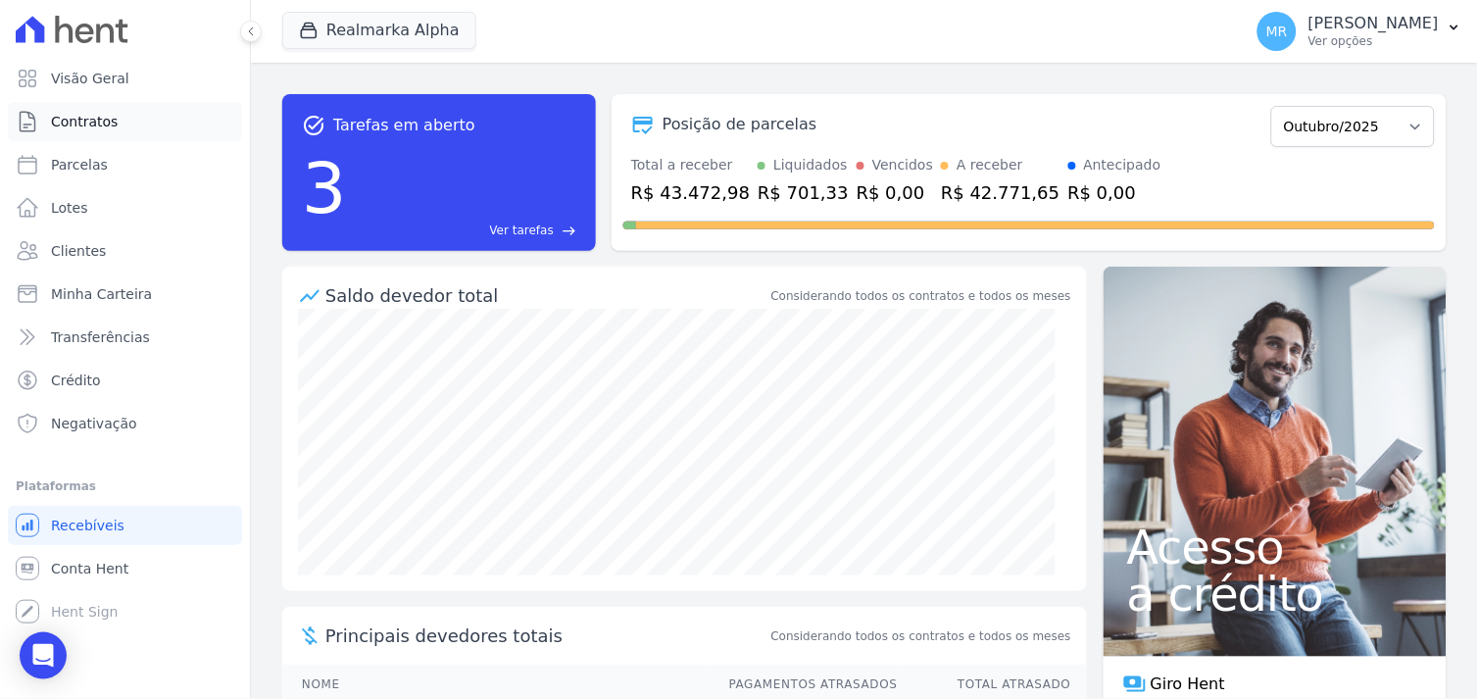
click at [88, 125] on span "Contratos" at bounding box center [84, 122] width 67 height 20
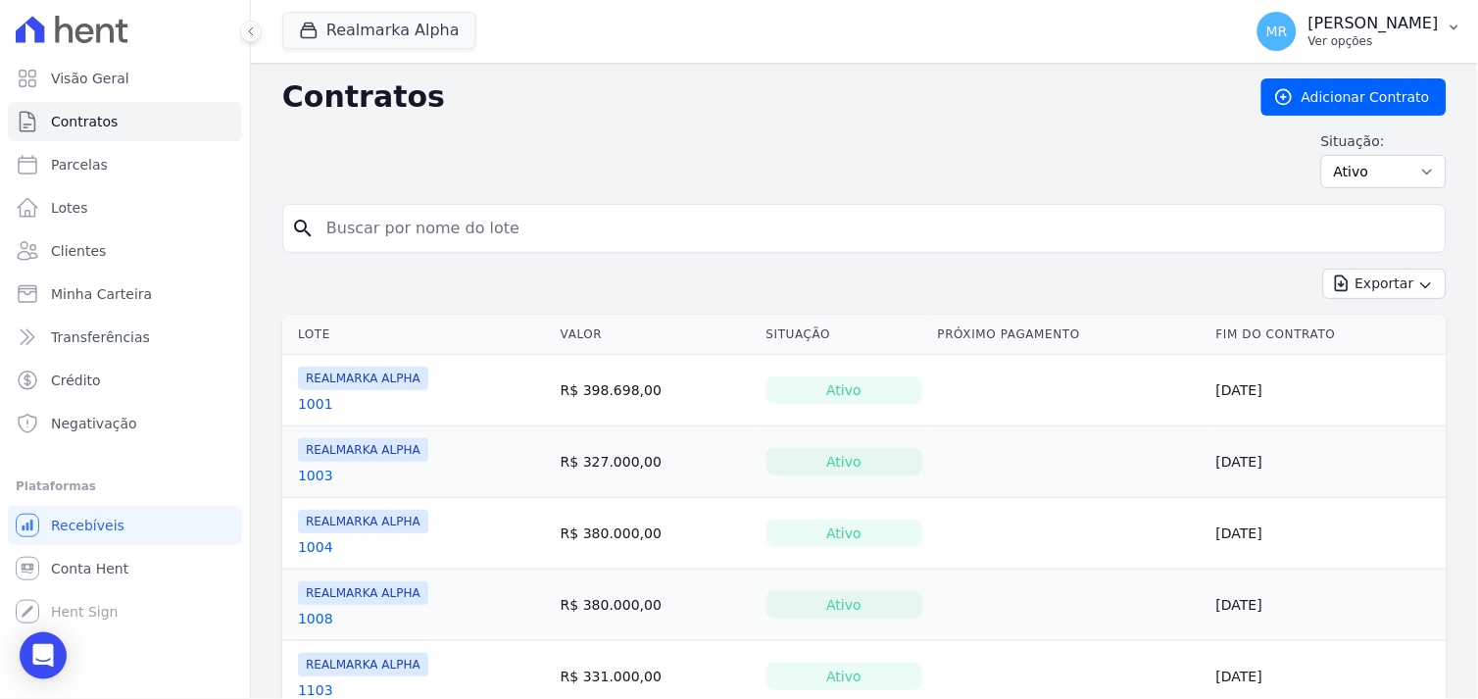
click at [1403, 26] on p "[PERSON_NAME]" at bounding box center [1374, 24] width 130 height 20
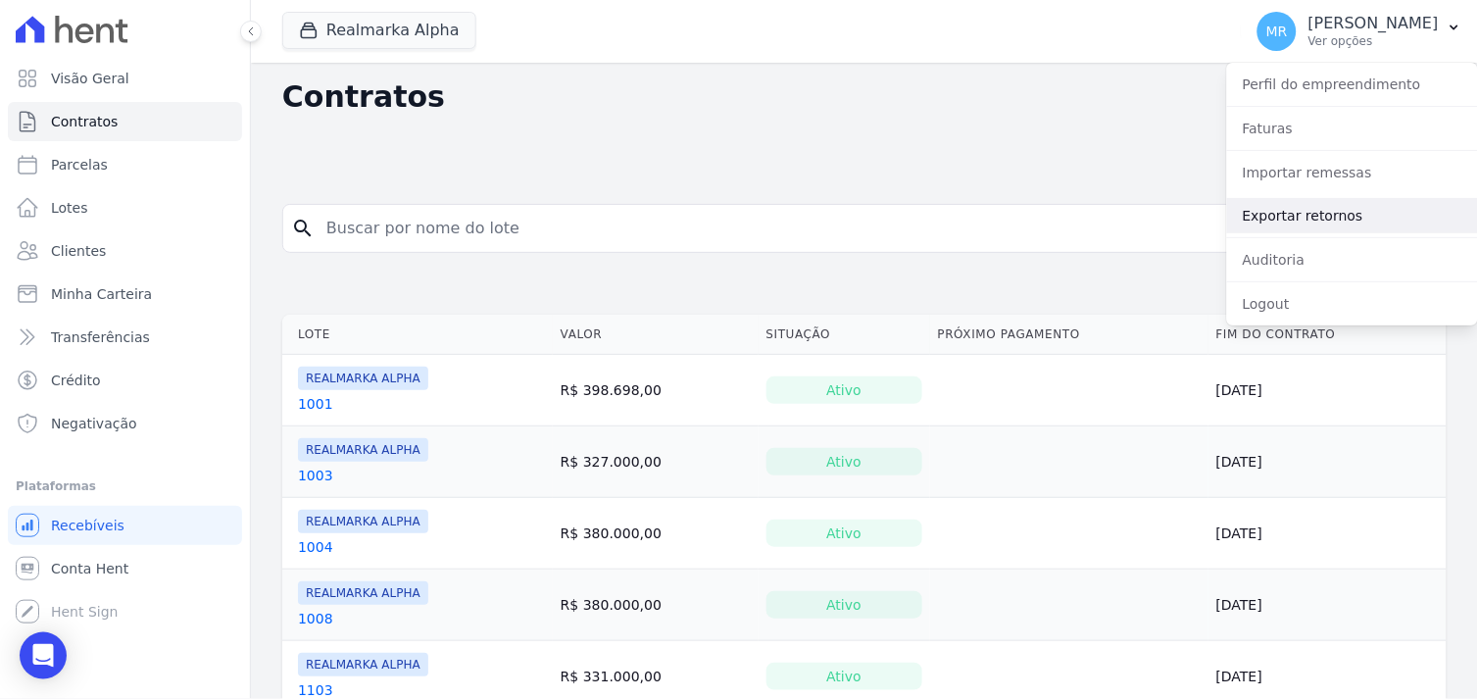
click at [1301, 219] on link "Exportar retornos" at bounding box center [1352, 215] width 251 height 35
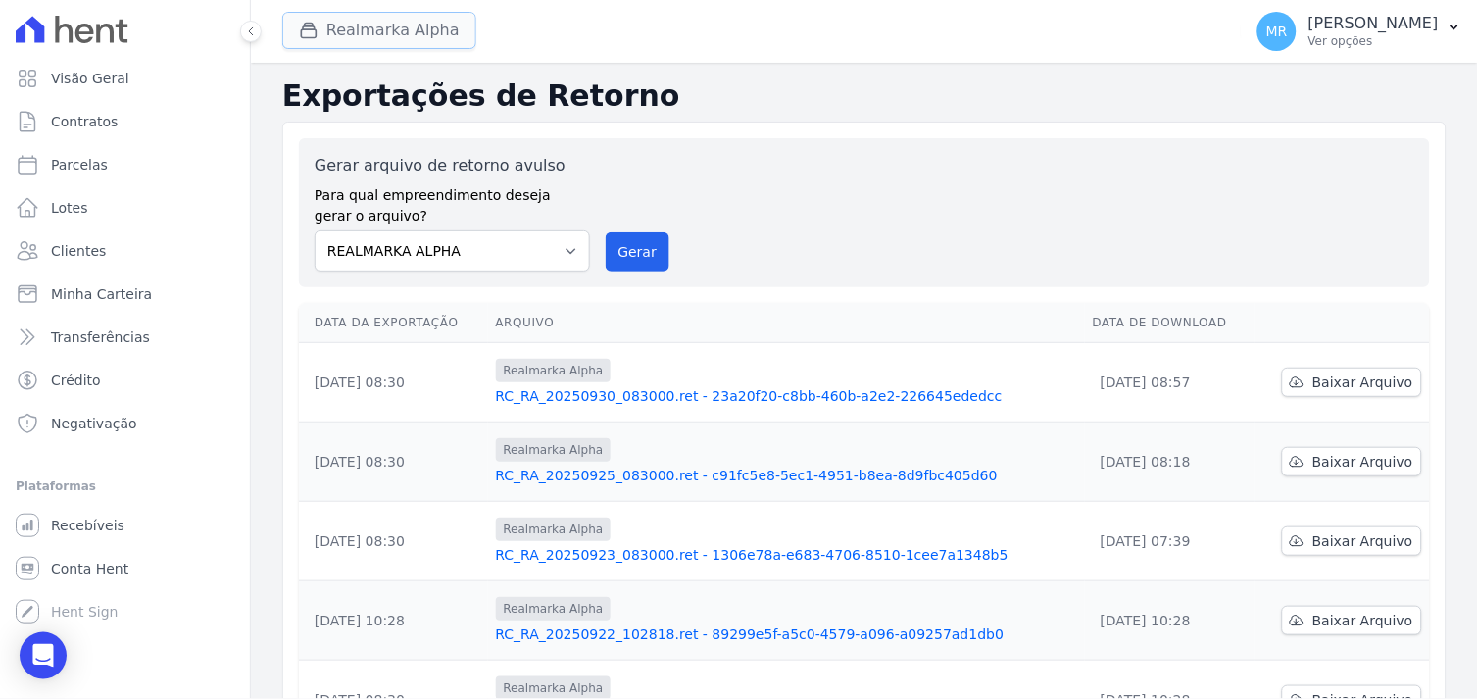
click at [404, 37] on button "Realmarka Alpha" at bounding box center [379, 30] width 194 height 37
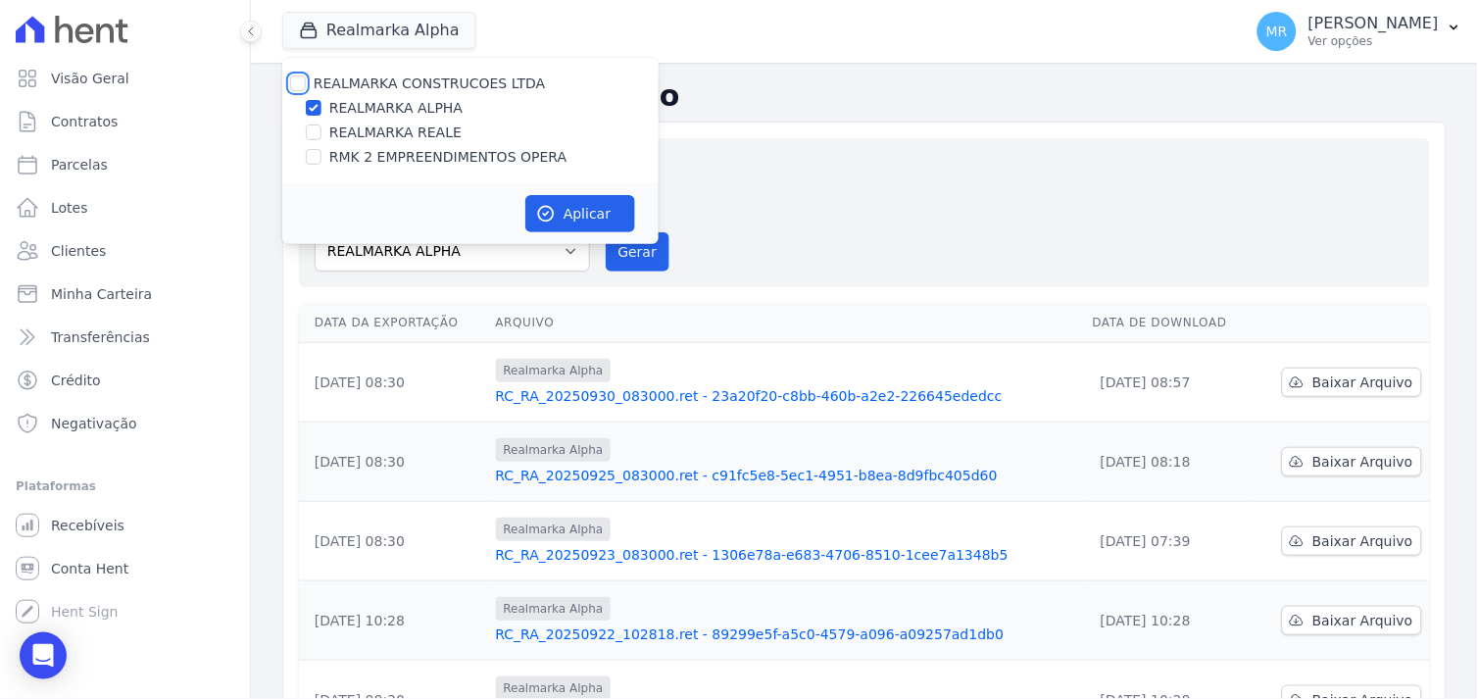
click at [301, 83] on input "REALMARKA CONSTRUCOES LTDA" at bounding box center [298, 83] width 16 height 16
checkbox input "true"
click at [560, 216] on button "Aplicar" at bounding box center [580, 213] width 110 height 37
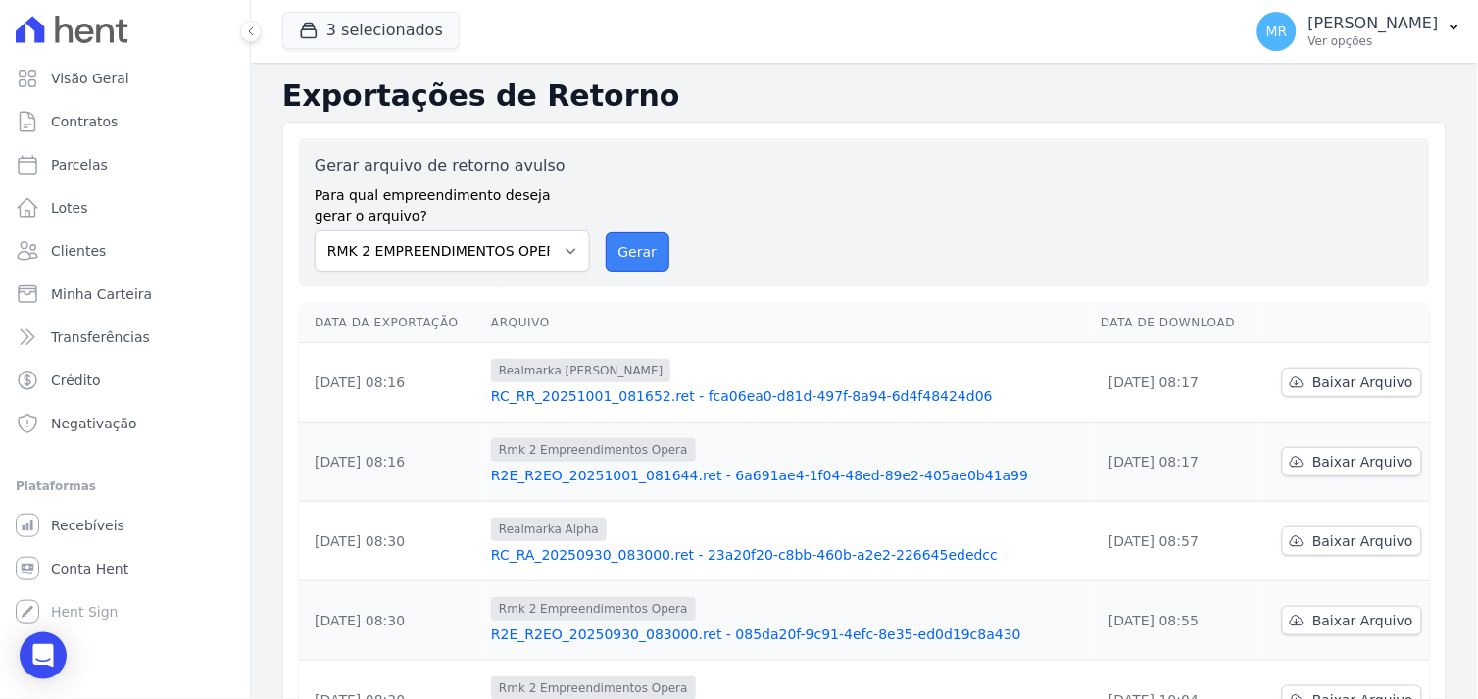
click at [622, 256] on button "Gerar" at bounding box center [638, 251] width 65 height 39
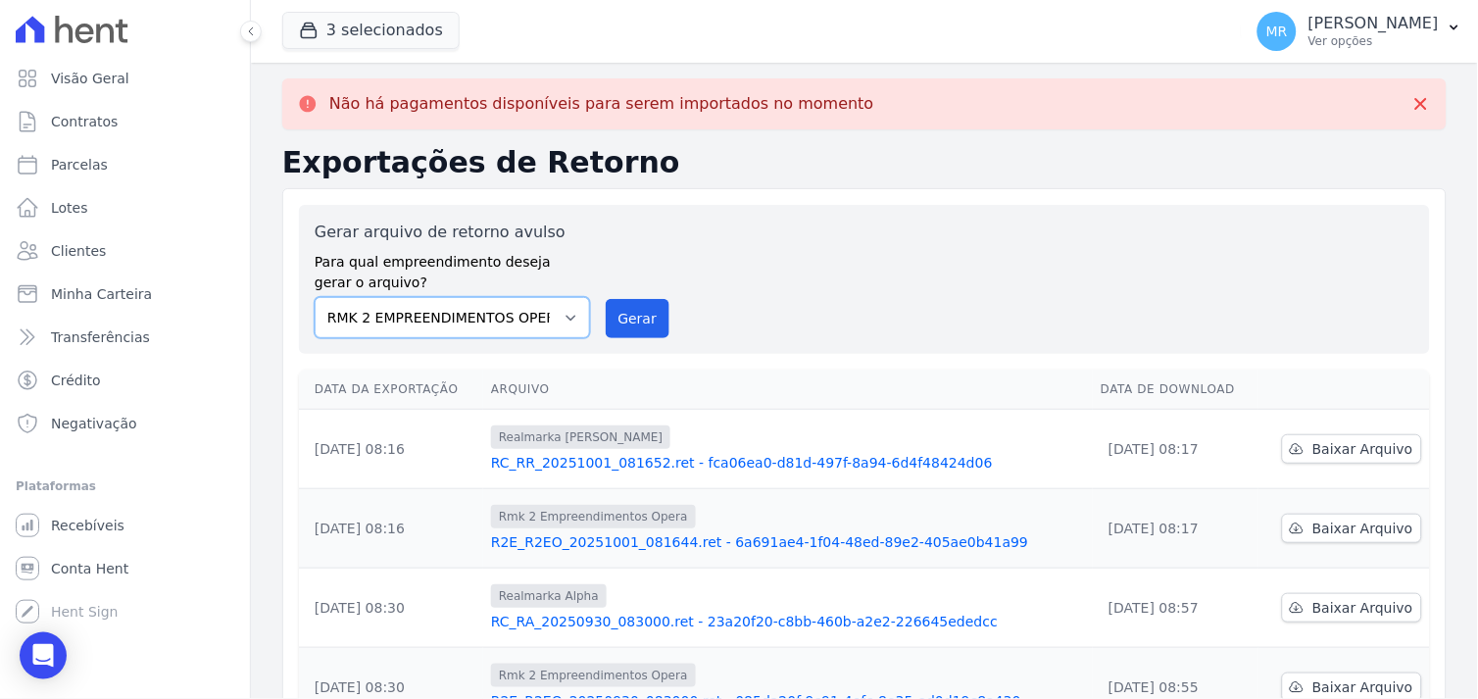
click at [569, 319] on select "REALMARKA ALPHA REALMARKA REALE RMK 2 EMPREENDIMENTOS OPERA" at bounding box center [452, 317] width 275 height 41
select select "76c98966-fbae-428e-aea9-71c3dfcf0e62"
click at [315, 297] on select "REALMARKA ALPHA REALMARKA REALE RMK 2 EMPREENDIMENTOS OPERA" at bounding box center [452, 317] width 275 height 41
drag, startPoint x: 623, startPoint y: 318, endPoint x: 802, endPoint y: 172, distance: 230.6
click at [624, 318] on button "Gerar" at bounding box center [638, 318] width 65 height 39
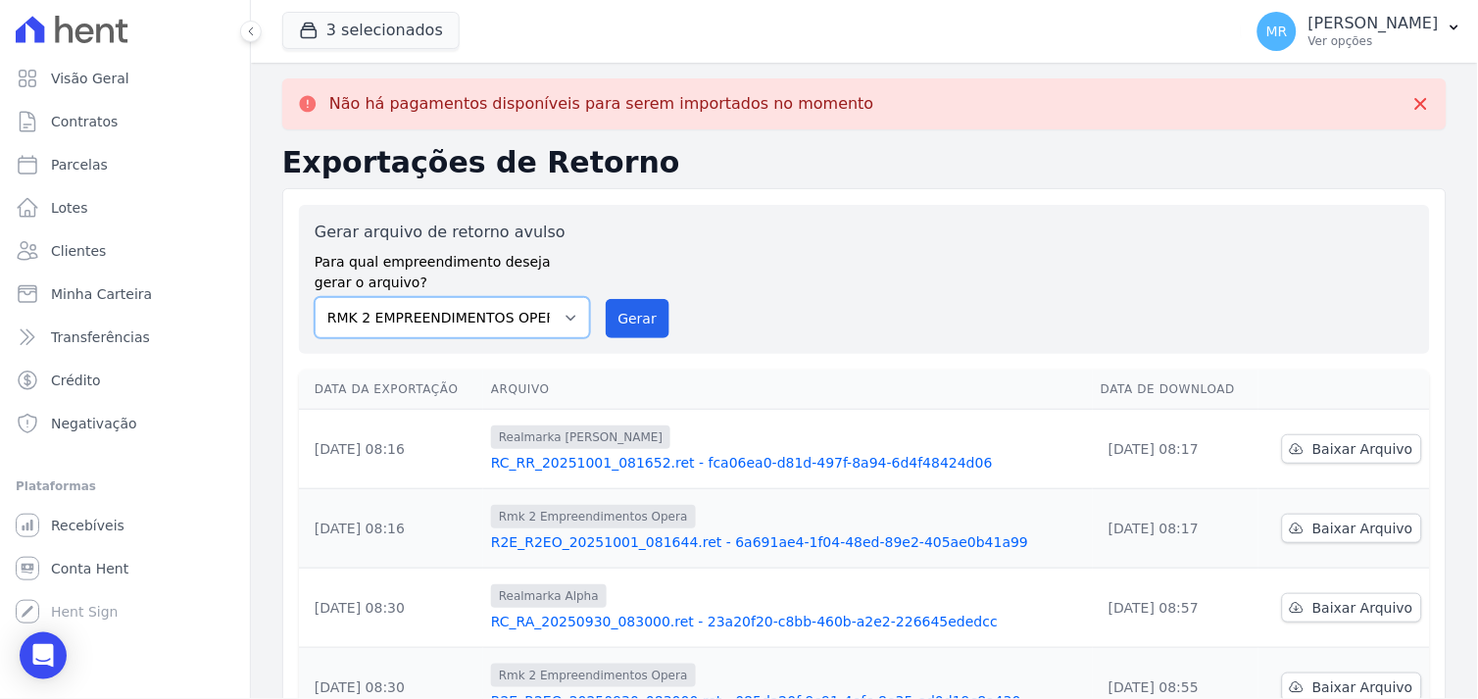
click at [564, 319] on select "REALMARKA ALPHA REALMARKA REALE RMK 2 EMPREENDIMENTOS OPERA" at bounding box center [452, 317] width 275 height 41
select select "7680797a-88b1-4880-b551-36a4daee57a8"
click at [315, 297] on select "REALMARKA ALPHA REALMARKA REALE RMK 2 EMPREENDIMENTOS OPERA" at bounding box center [452, 317] width 275 height 41
click at [624, 317] on button "Gerar" at bounding box center [638, 318] width 65 height 39
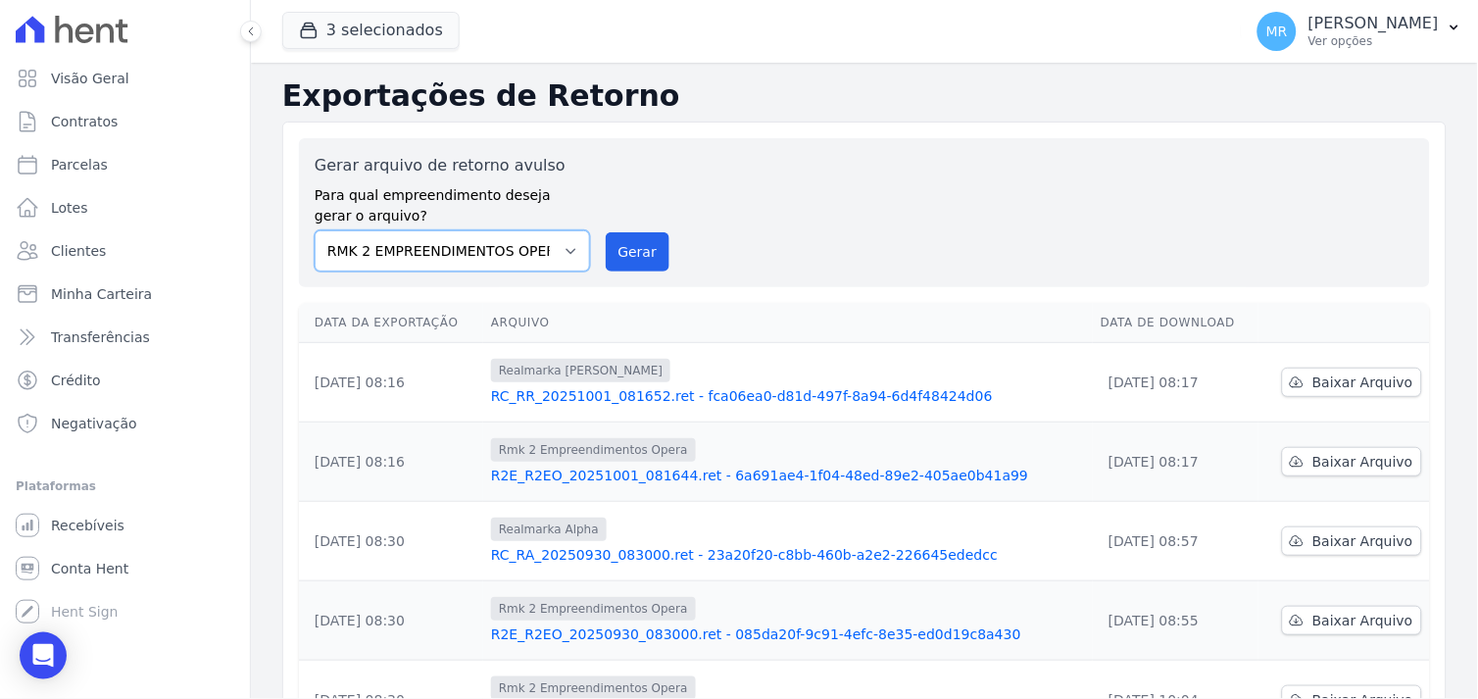
click at [563, 248] on select "REALMARKA ALPHA REALMARKA REALE RMK 2 EMPREENDIMENTOS OPERA" at bounding box center [452, 250] width 275 height 41
select select "76c98966-fbae-428e-aea9-71c3dfcf0e62"
click at [315, 230] on select "REALMARKA ALPHA REALMARKA REALE RMK 2 EMPREENDIMENTOS OPERA" at bounding box center [452, 250] width 275 height 41
click at [954, 232] on div "Gerar arquivo de retorno avulso Para qual empreendimento deseja gerar o arquivo…" at bounding box center [865, 213] width 1100 height 118
